Goal: Task Accomplishment & Management: Complete application form

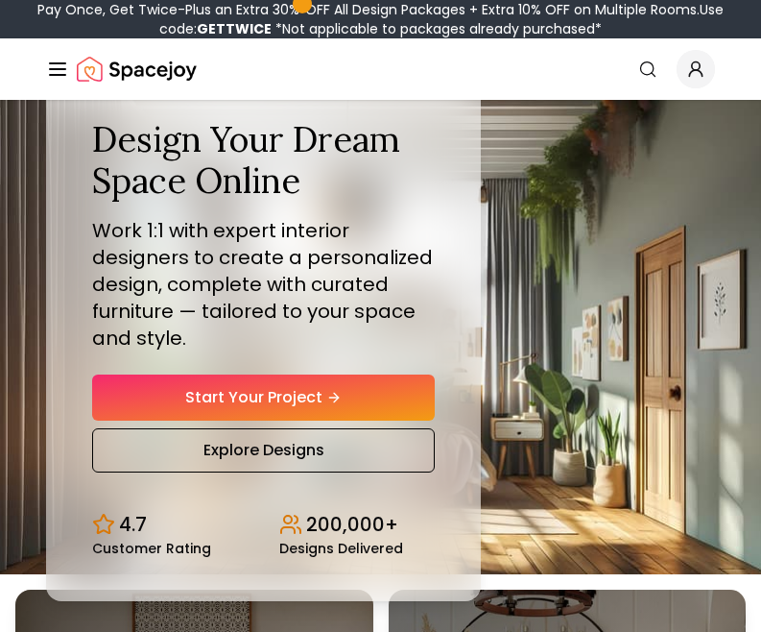
click at [389, 411] on link "Start Your Project" at bounding box center [263, 397] width 343 height 46
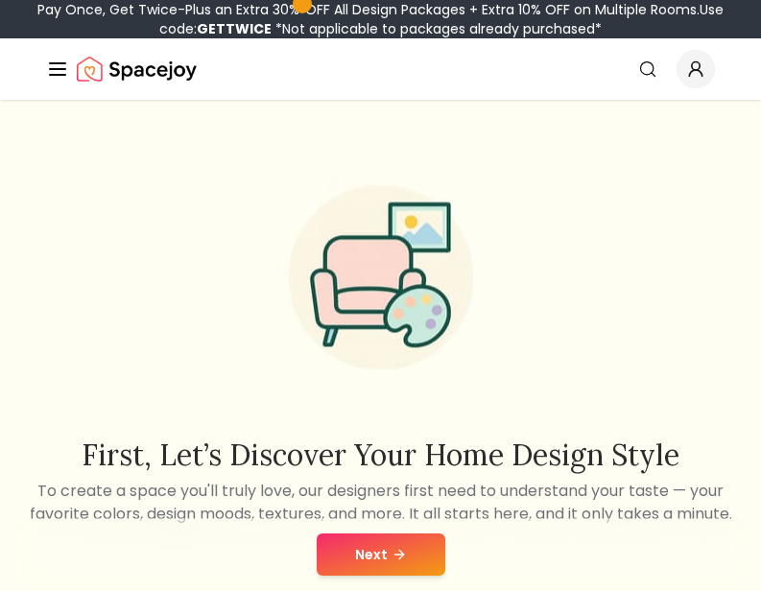
click at [394, 553] on icon at bounding box center [399, 554] width 15 height 15
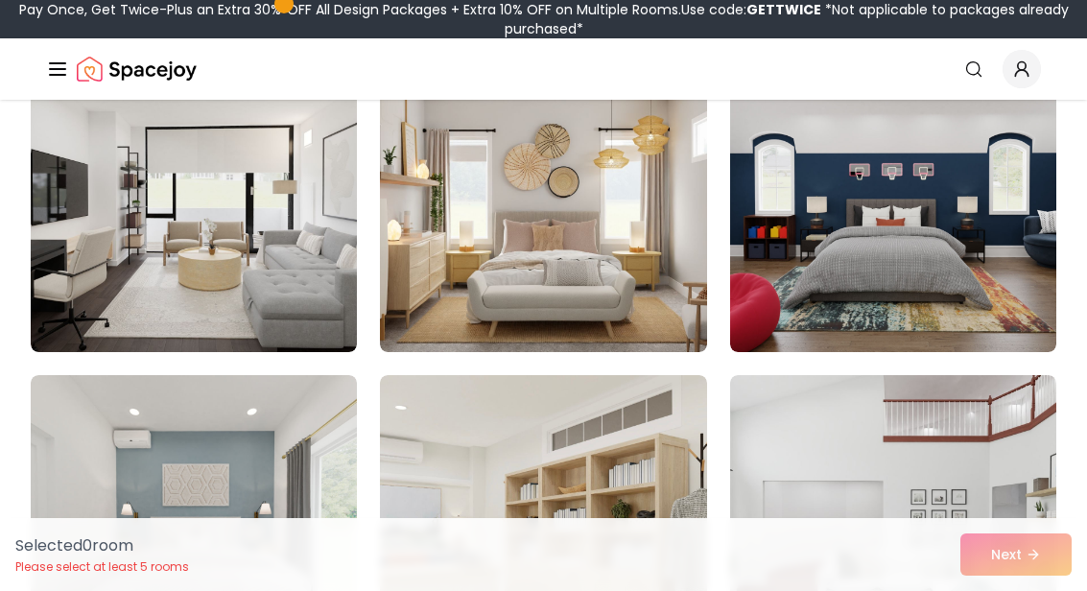
scroll to position [895, 0]
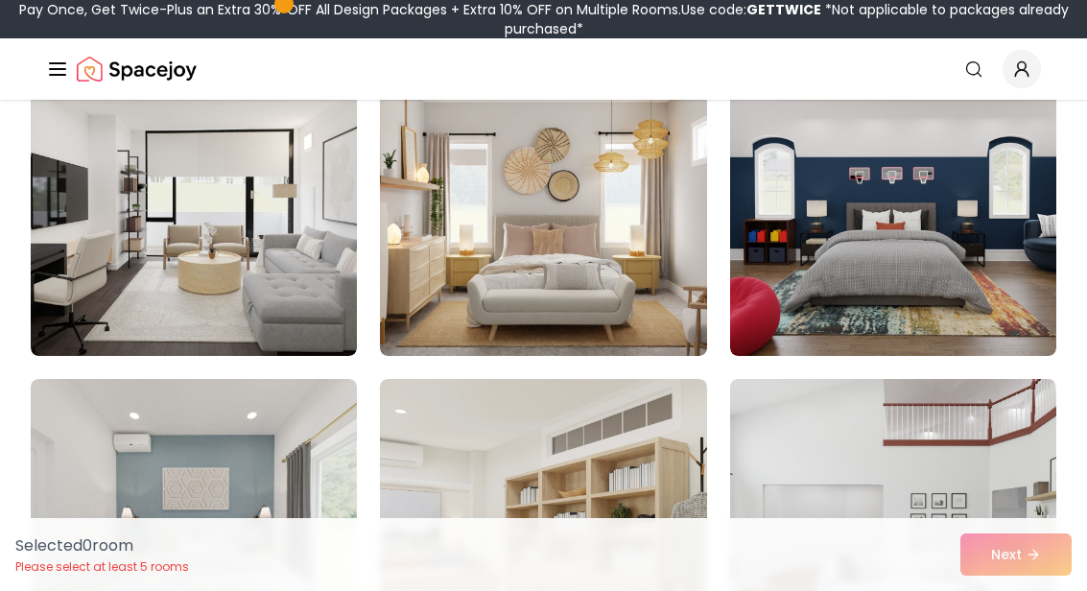
click at [663, 275] on img at bounding box center [543, 202] width 326 height 307
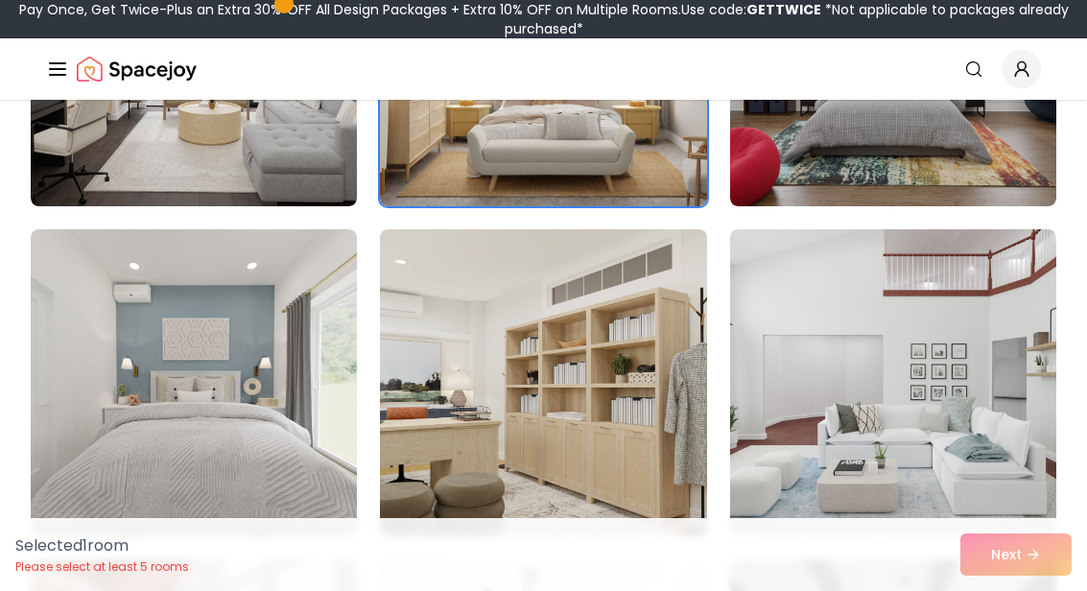
scroll to position [1046, 0]
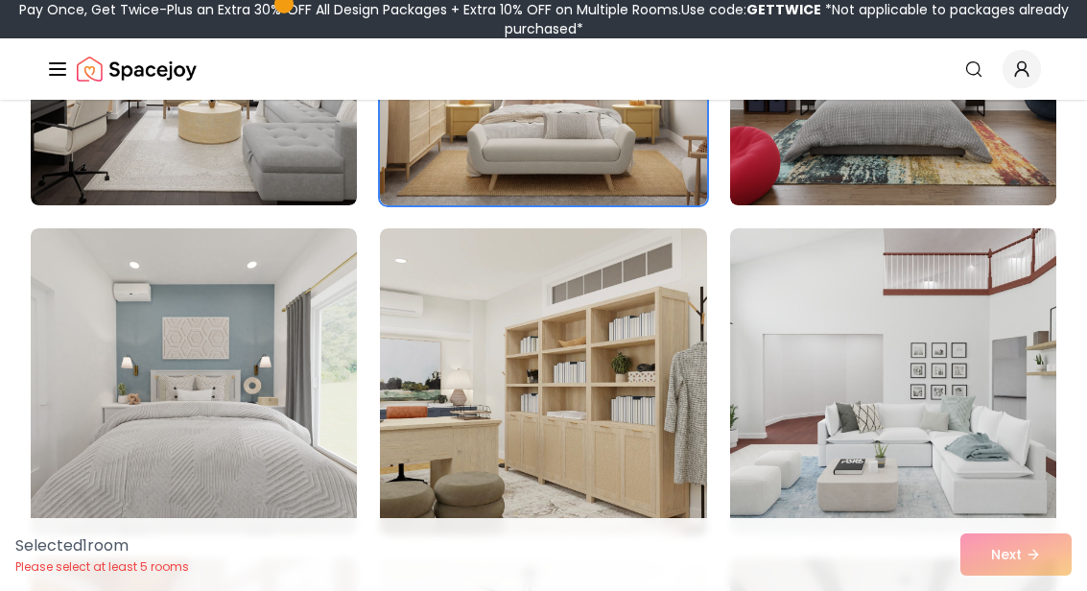
click at [161, 310] on img at bounding box center [194, 381] width 326 height 307
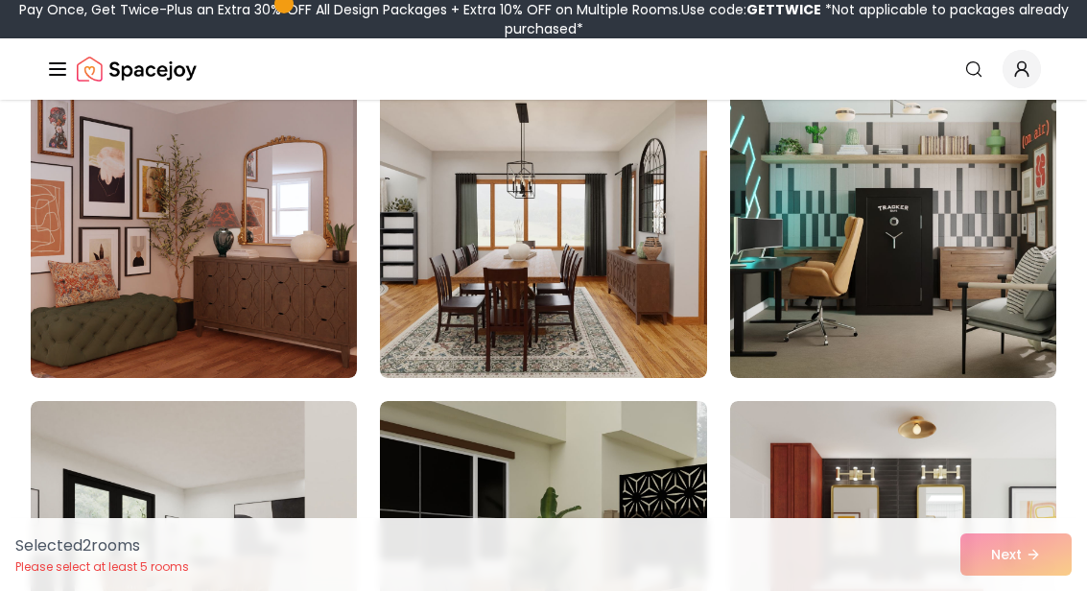
click at [136, 274] on img at bounding box center [194, 224] width 326 height 307
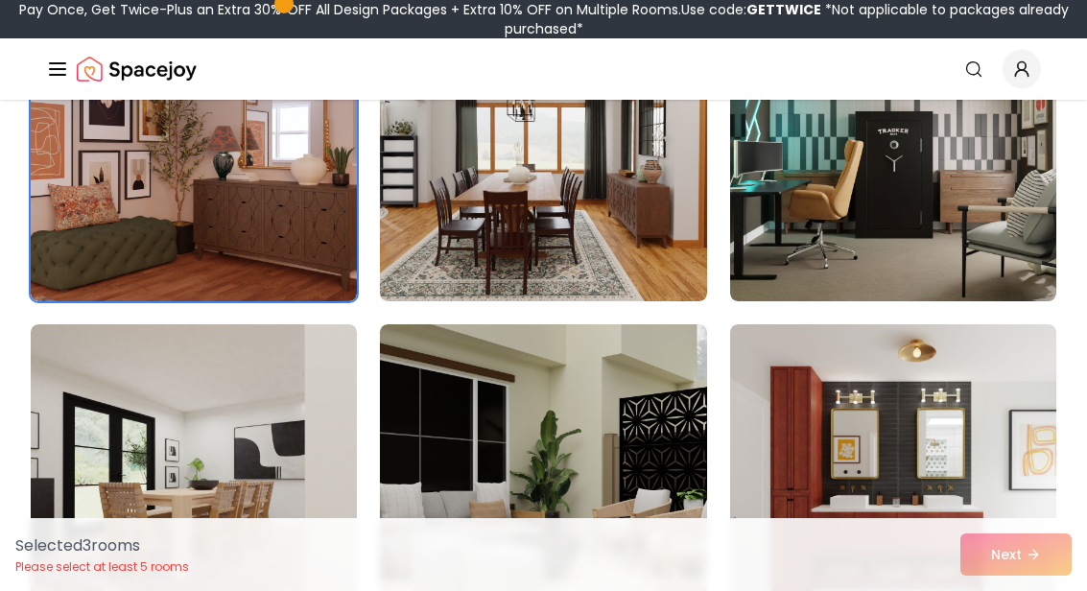
scroll to position [1946, 0]
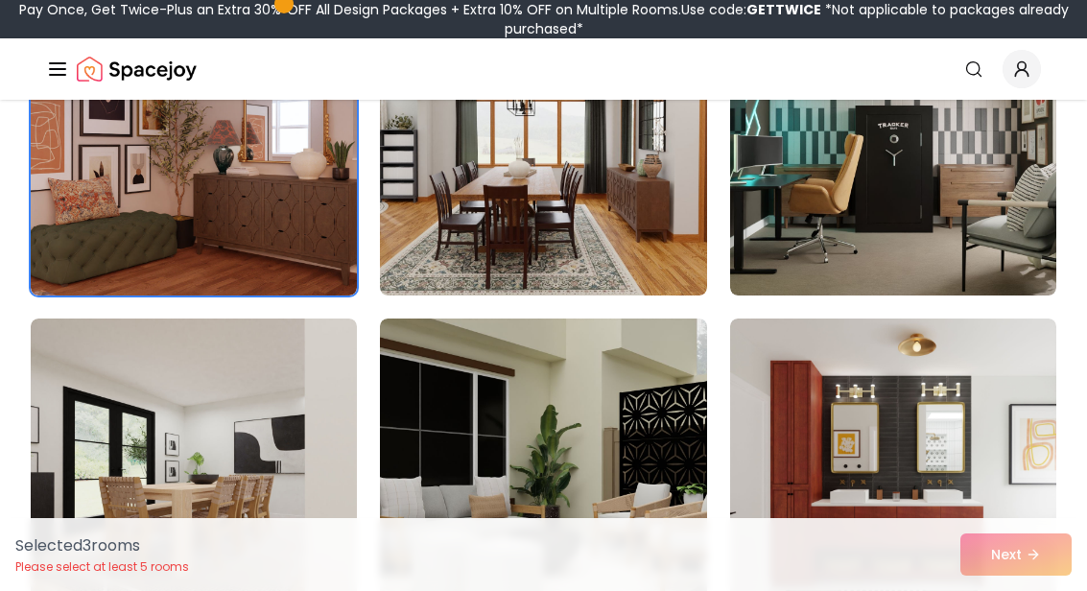
click at [94, 207] on img at bounding box center [194, 141] width 326 height 307
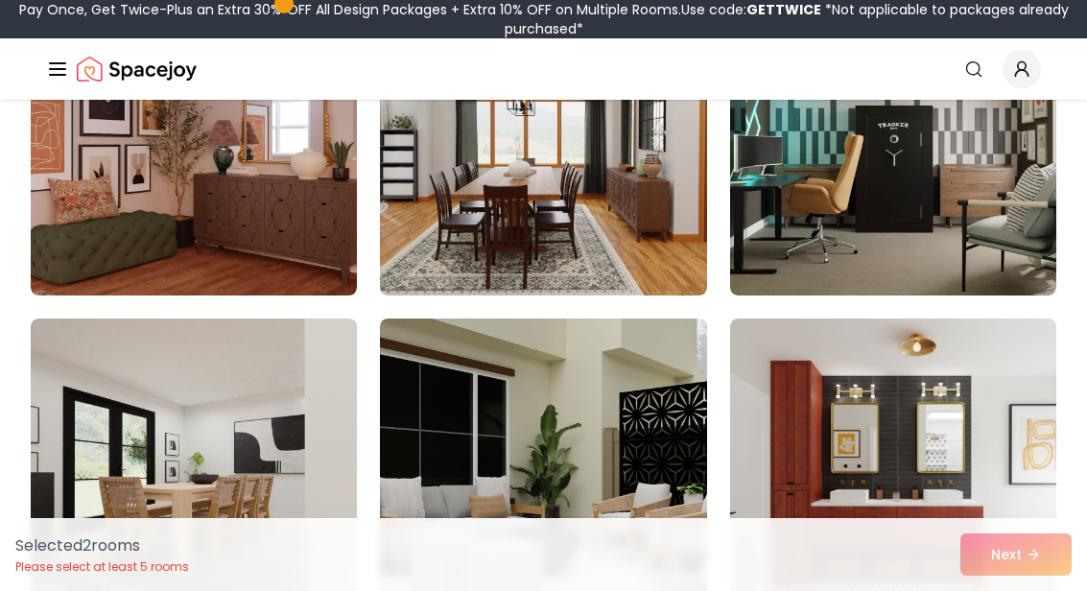
click at [81, 195] on img at bounding box center [194, 141] width 326 height 307
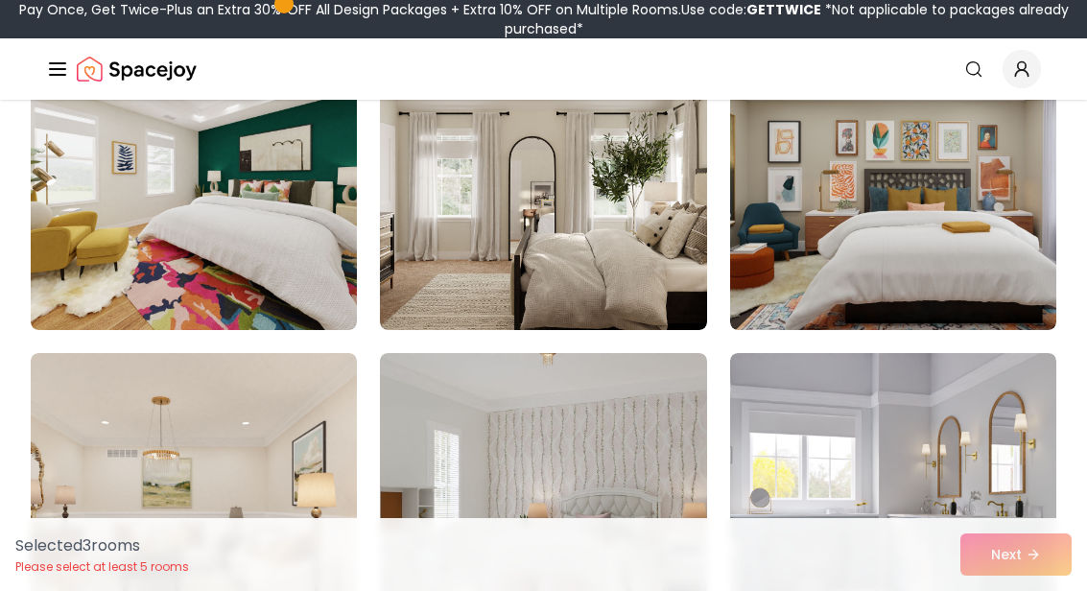
scroll to position [3915, 0]
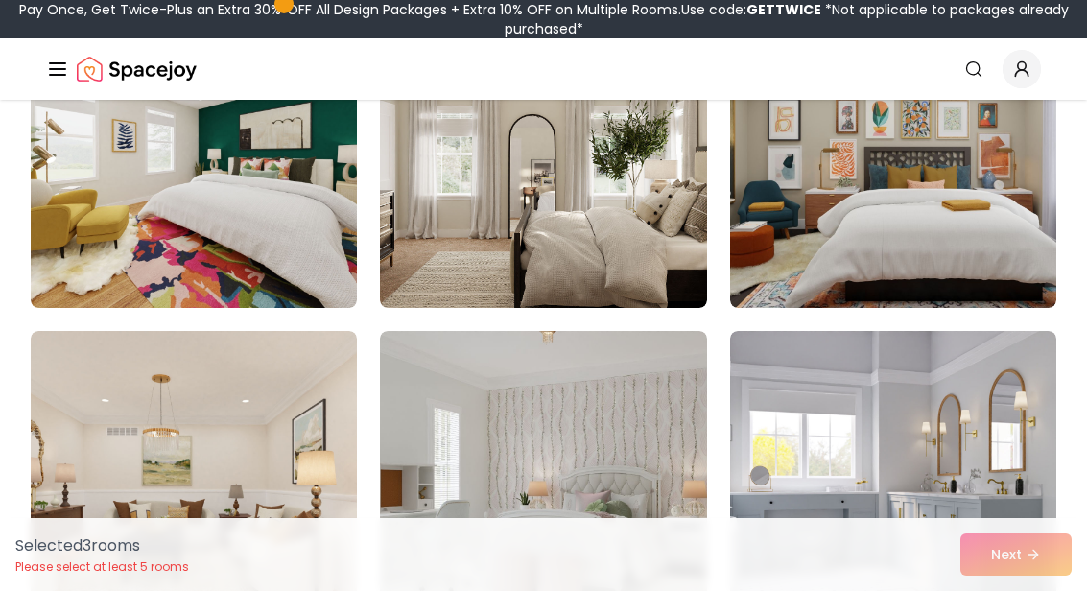
click at [760, 238] on img at bounding box center [893, 154] width 326 height 307
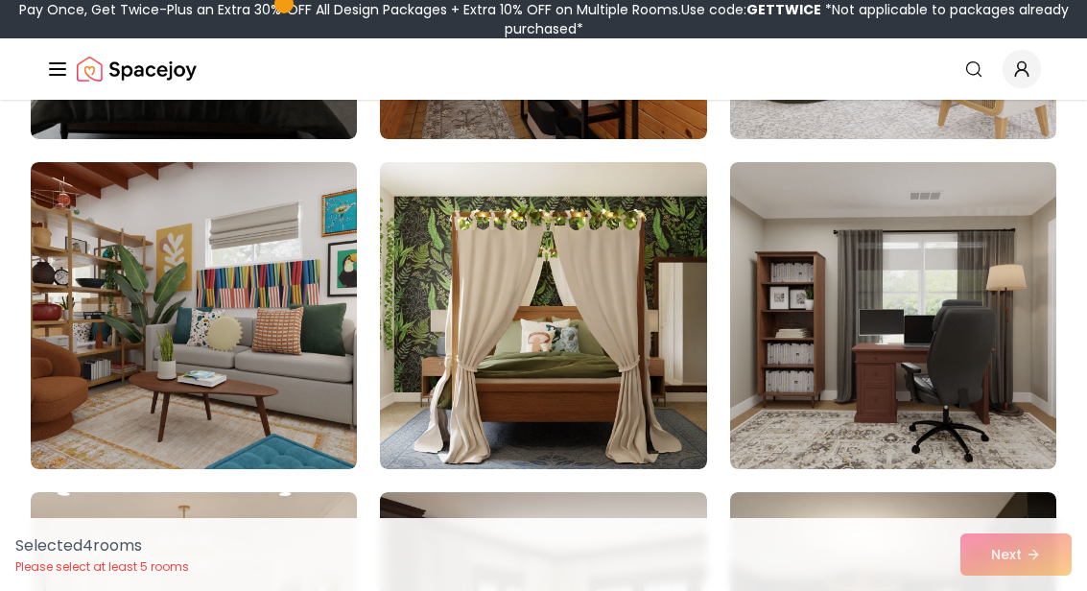
scroll to position [5740, 0]
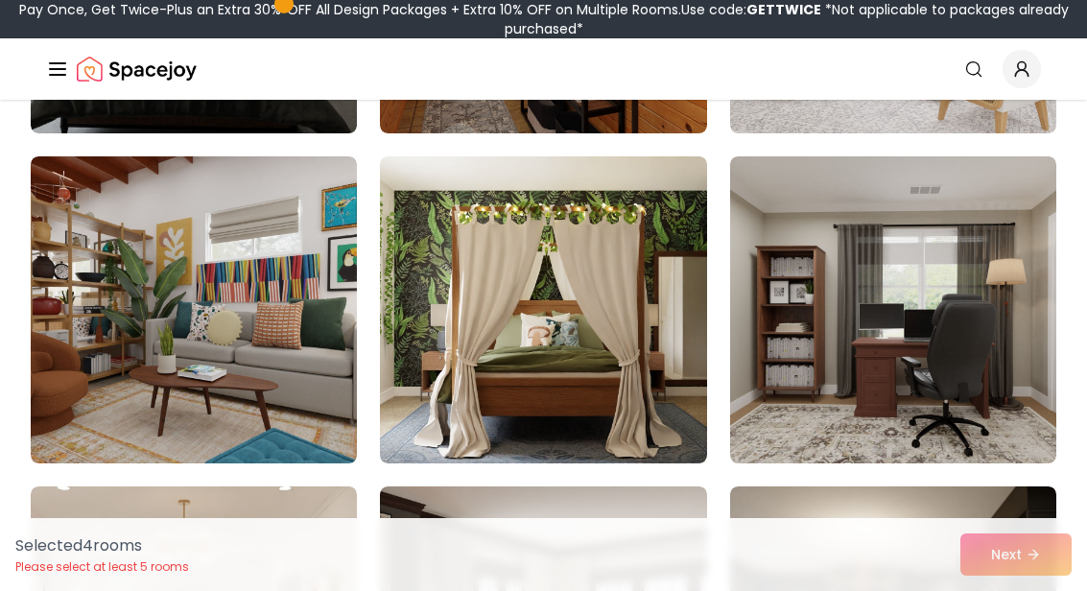
click at [471, 375] on img at bounding box center [543, 309] width 326 height 307
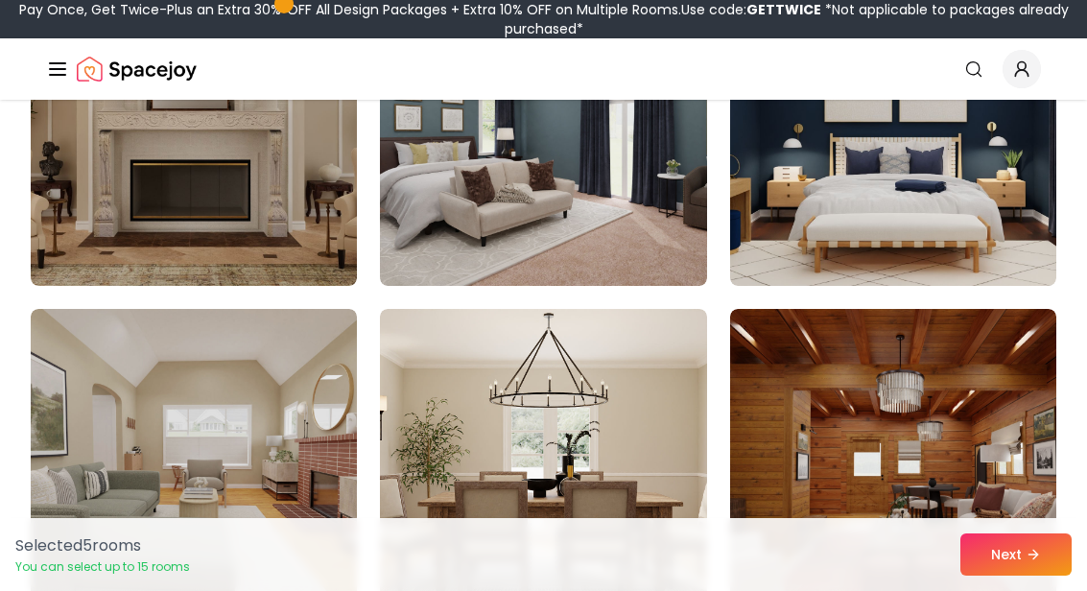
click at [760, 181] on img at bounding box center [893, 132] width 326 height 307
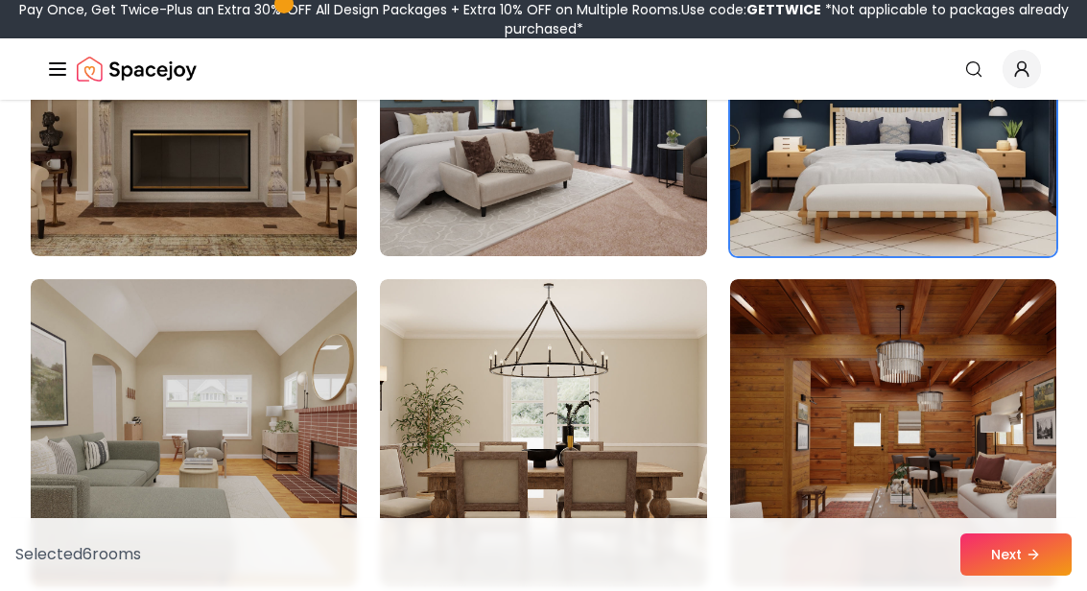
scroll to position [6691, 0]
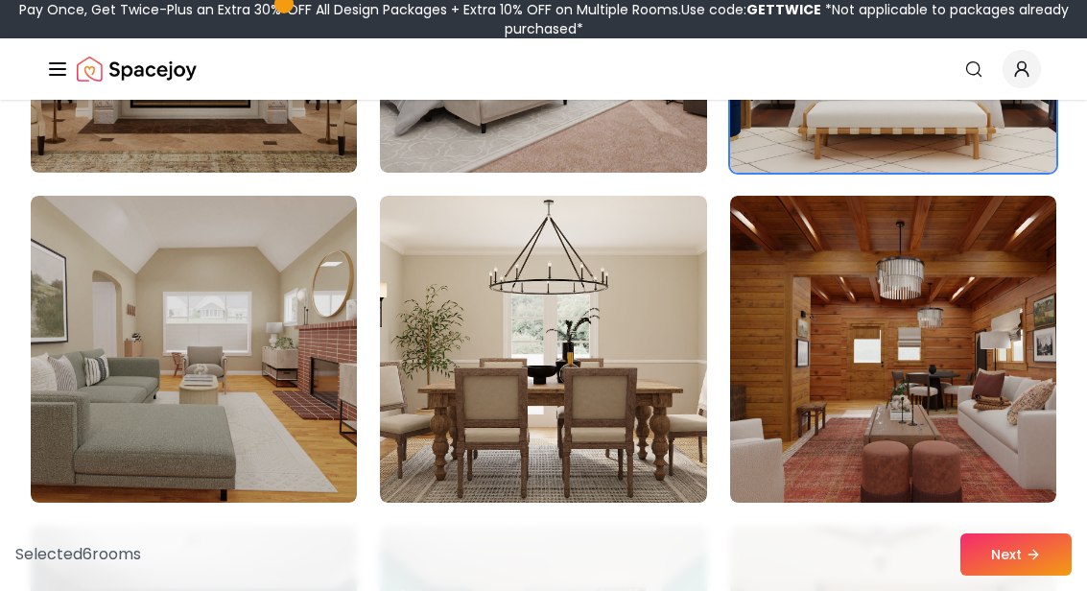
click at [760, 286] on img at bounding box center [893, 349] width 326 height 307
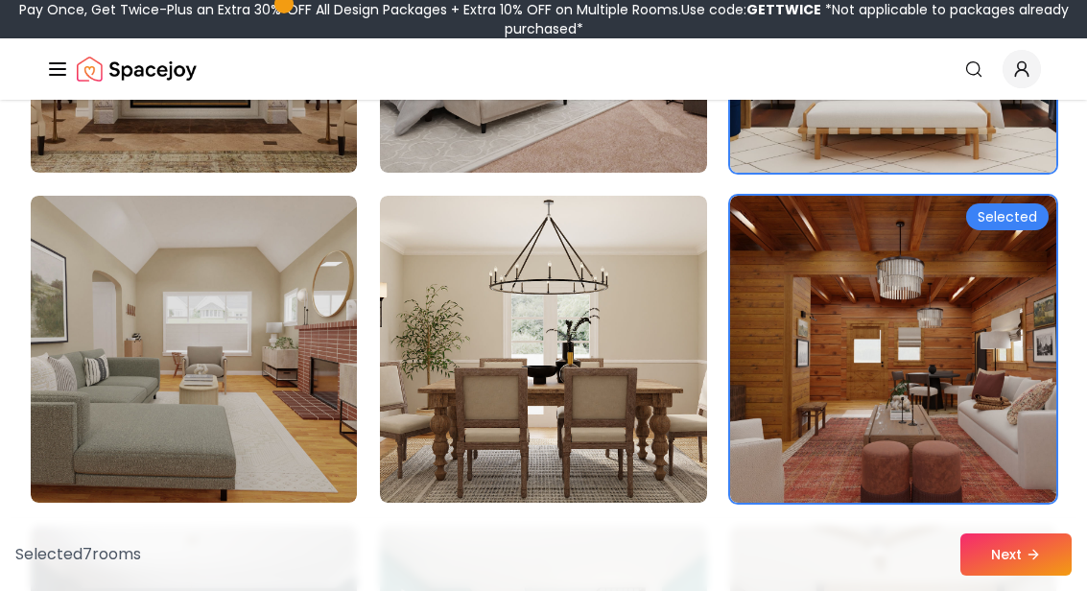
click at [760, 576] on button "Next" at bounding box center [1016, 555] width 111 height 42
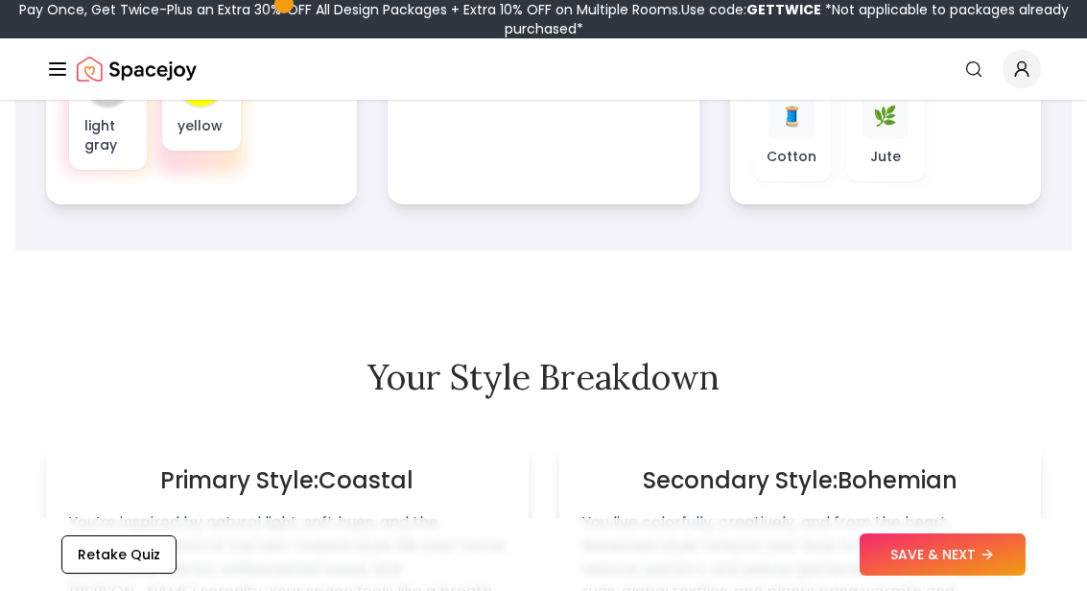
scroll to position [1048, 0]
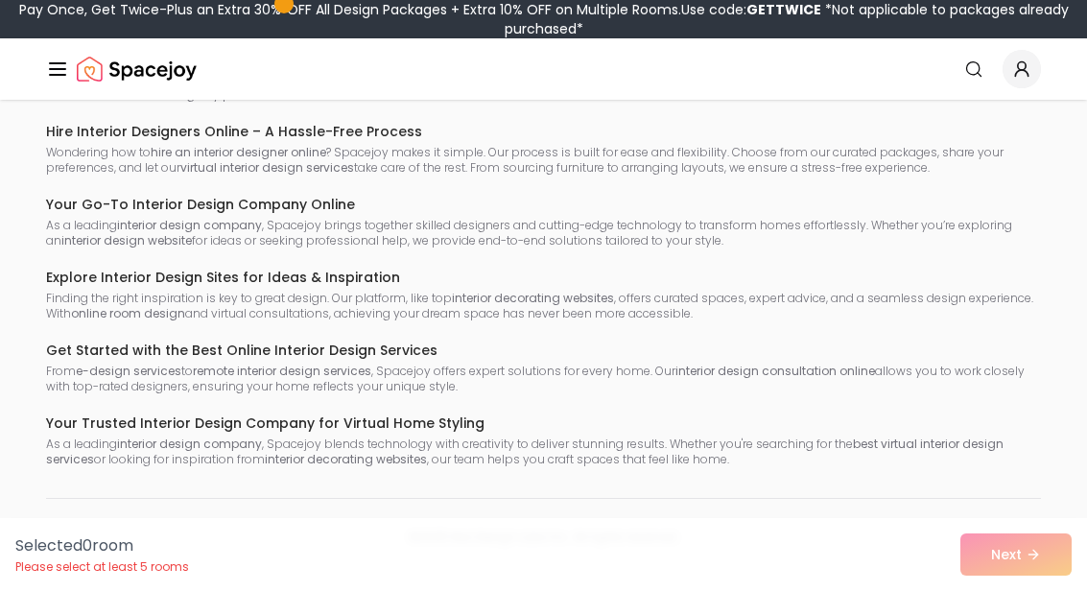
scroll to position [79, 0]
